Goal: Transaction & Acquisition: Purchase product/service

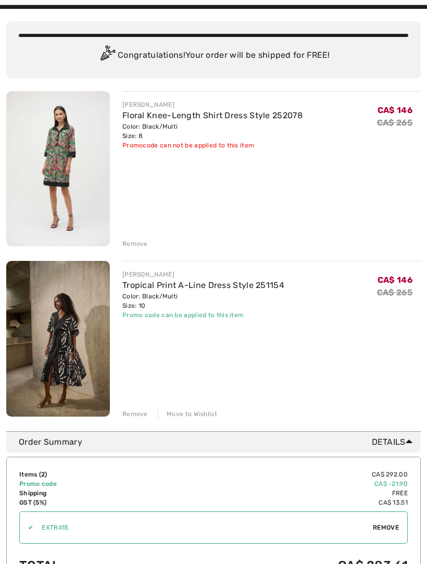
scroll to position [63, 0]
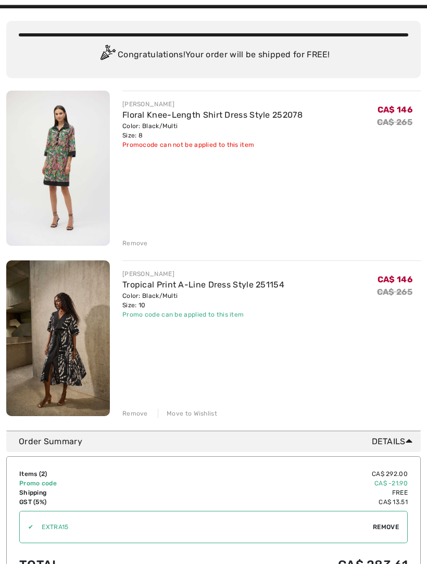
click at [234, 283] on link "Tropical Print A-Line Dress Style 251154" at bounding box center [203, 285] width 162 height 10
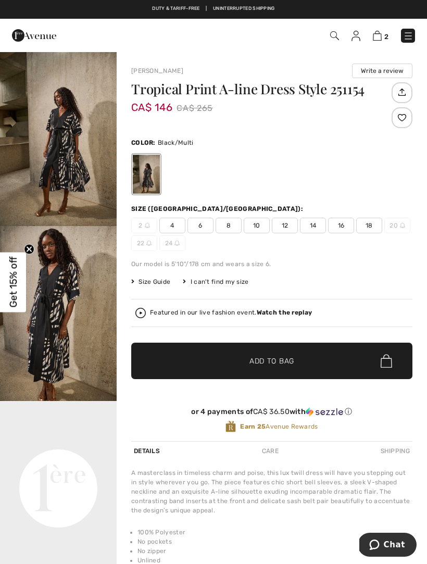
click at [287, 227] on span "12" at bounding box center [285, 226] width 26 height 16
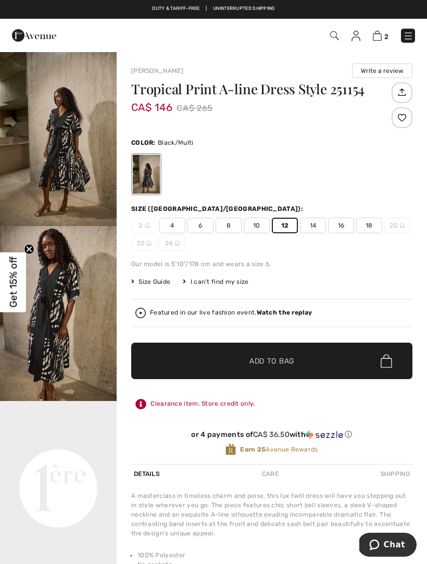
click at [297, 360] on span "✔ Added to Bag Add to Bag" at bounding box center [271, 361] width 281 height 36
click at [379, 34] on img at bounding box center [377, 36] width 9 height 10
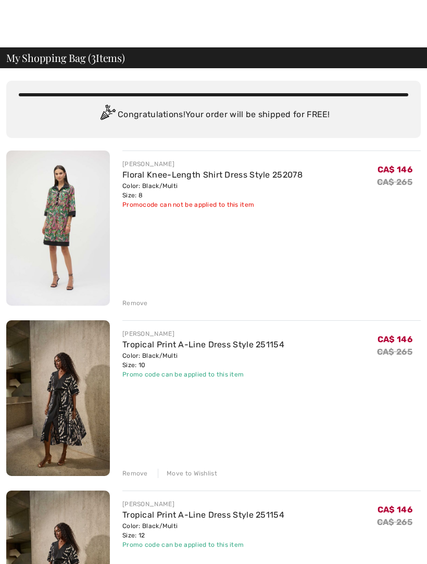
scroll to position [4, 0]
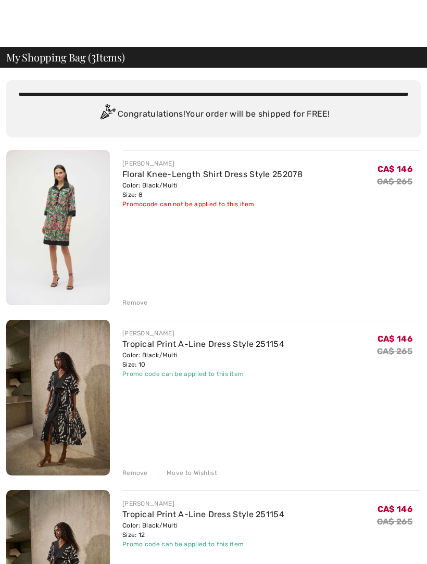
click at [136, 476] on div "Remove" at bounding box center [135, 472] width 26 height 9
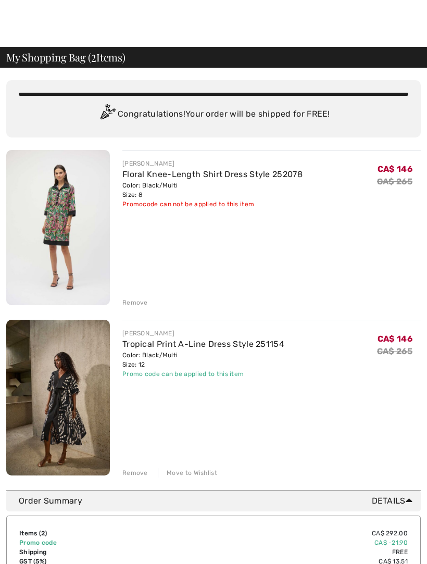
click at [138, 305] on div "Remove" at bounding box center [135, 302] width 26 height 9
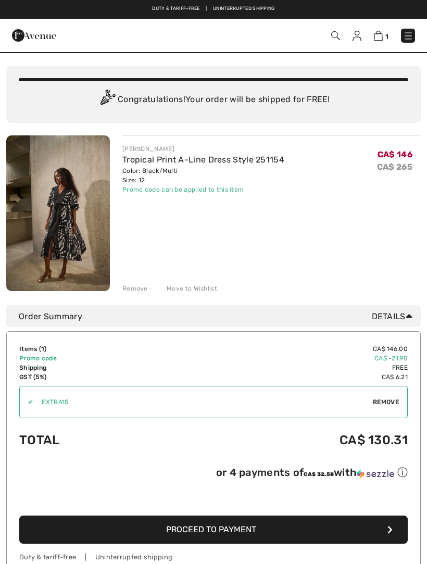
scroll to position [0, 0]
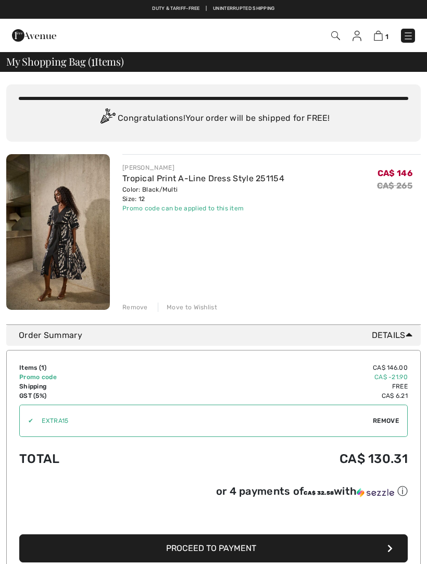
click at [187, 182] on link "Tropical Print A-Line Dress Style 251154" at bounding box center [203, 179] width 162 height 10
click at [81, 232] on img at bounding box center [58, 232] width 104 height 156
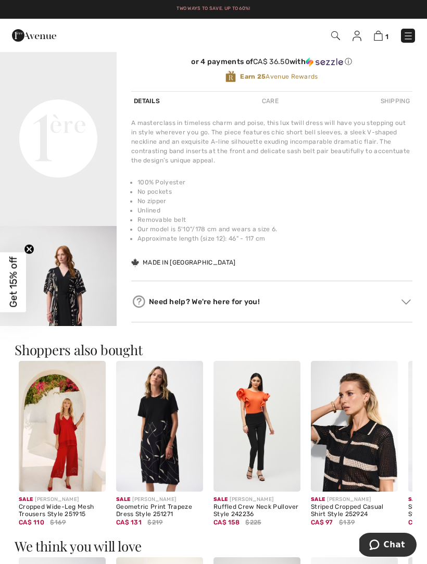
scroll to position [360, 0]
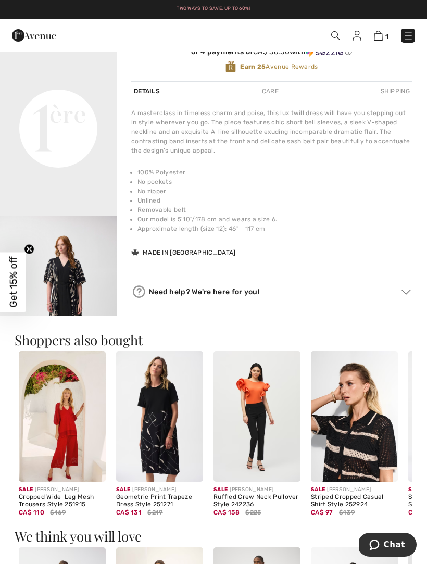
click at [77, 279] on img "3 / 7" at bounding box center [58, 303] width 117 height 175
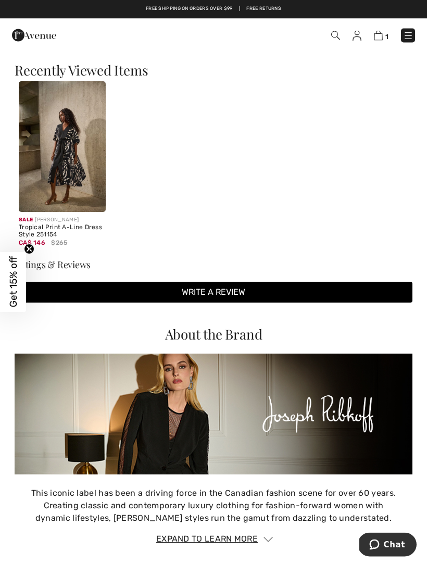
scroll to position [1022, 0]
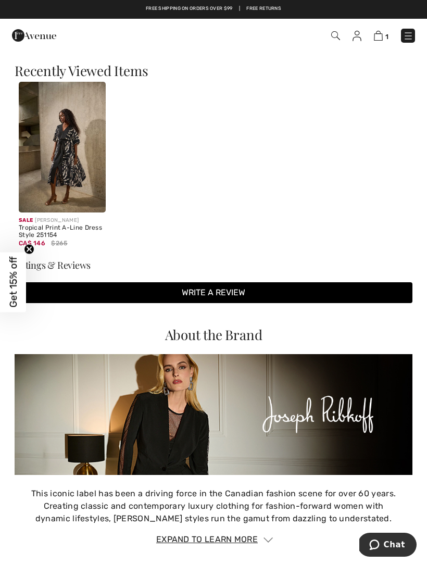
click at [71, 265] on h3 "Ratings & Reviews" at bounding box center [214, 265] width 398 height 9
click at [67, 268] on h3 "Ratings & Reviews" at bounding box center [214, 265] width 398 height 9
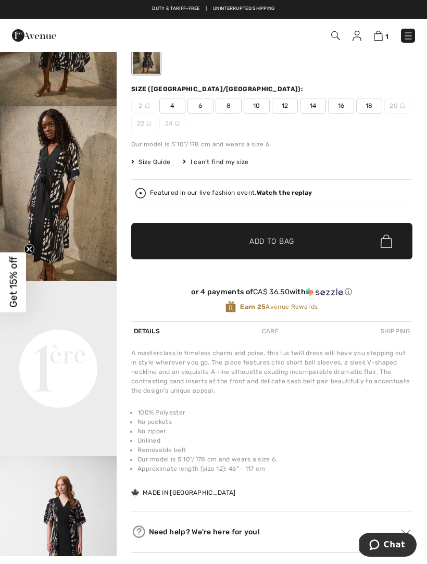
scroll to position [119, 0]
